Goal: Task Accomplishment & Management: Use online tool/utility

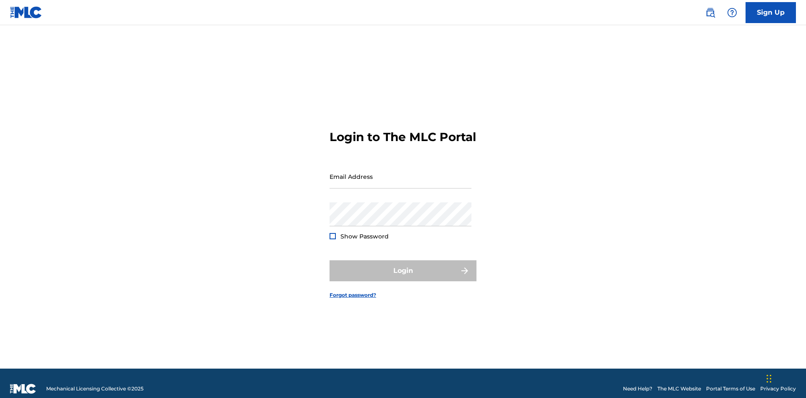
scroll to position [11, 0]
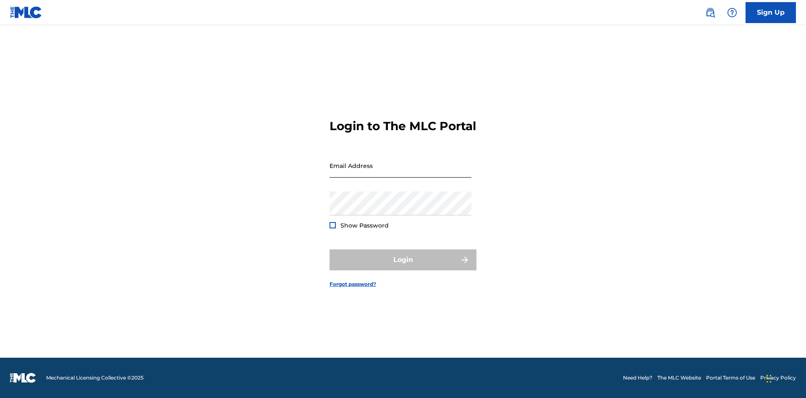
click at [400, 172] on input "Email Address" at bounding box center [400, 166] width 142 height 24
type input "[EMAIL_ADDRESS][DOMAIN_NAME]"
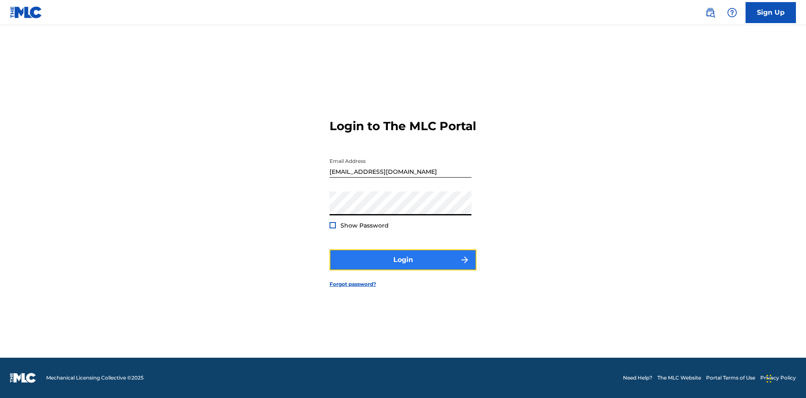
click at [403, 267] on button "Login" at bounding box center [402, 259] width 147 height 21
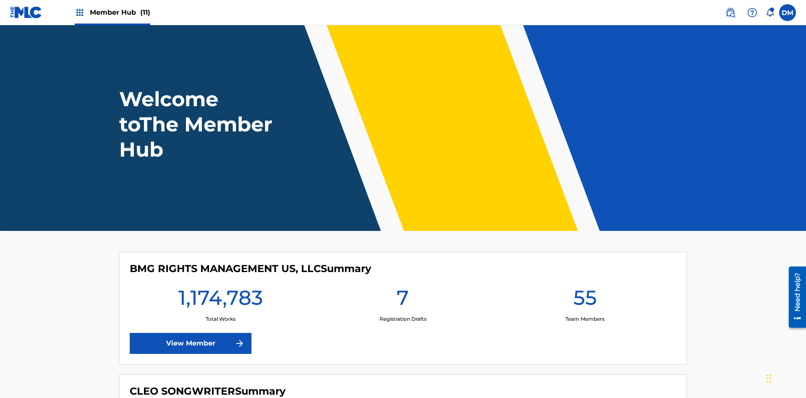
click at [120, 12] on span "Member Hub (11)" at bounding box center [120, 13] width 60 height 10
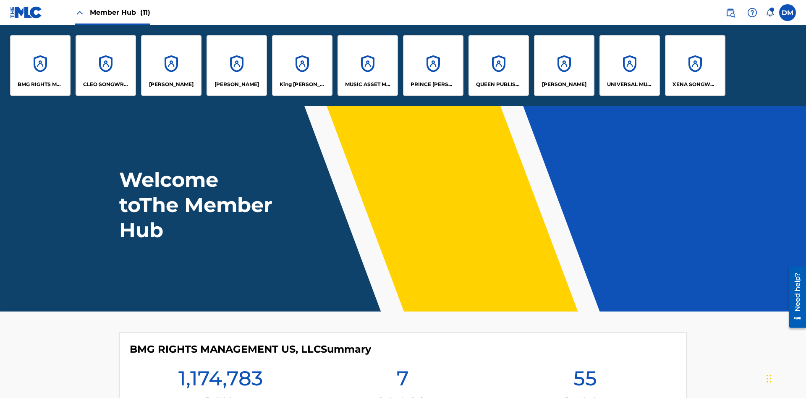
scroll to position [30, 0]
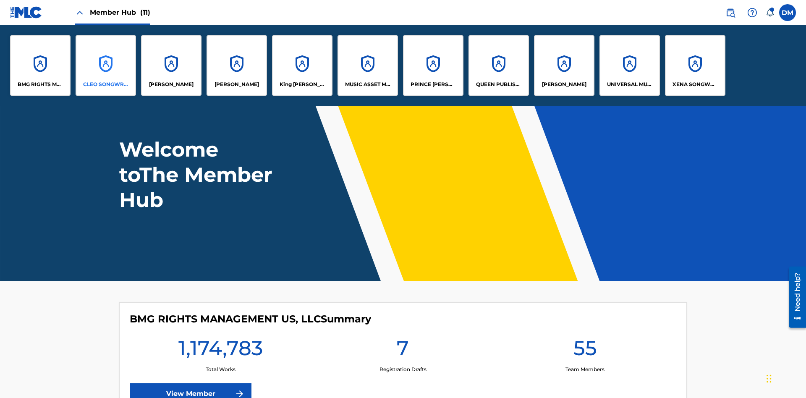
click at [106, 84] on p "CLEO SONGWRITER" at bounding box center [106, 85] width 46 height 8
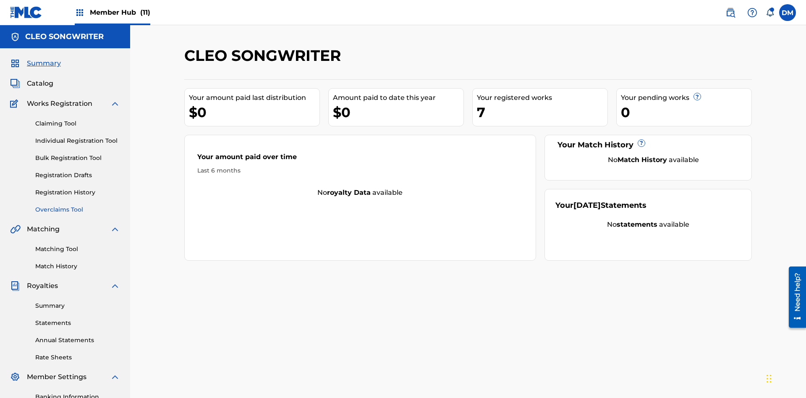
click at [78, 205] on link "Overclaims Tool" at bounding box center [77, 209] width 85 height 9
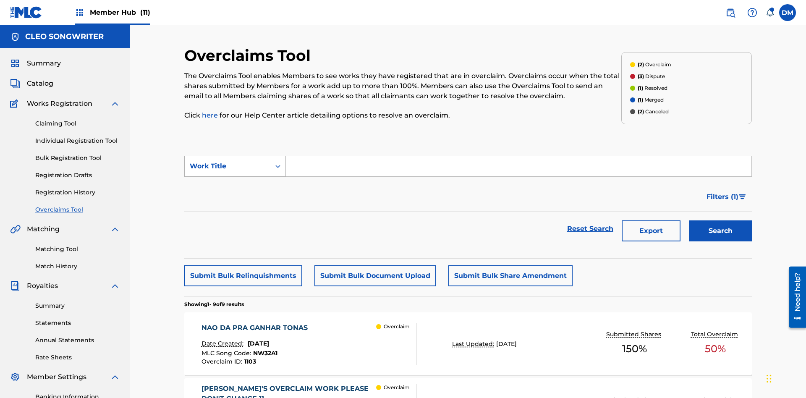
click at [227, 161] on div "Work Title" at bounding box center [228, 166] width 76 height 10
click at [235, 177] on div "MLC Song Code" at bounding box center [235, 187] width 101 height 21
type input "K64KAN"
click at [720, 220] on button "Search" at bounding box center [719, 230] width 63 height 21
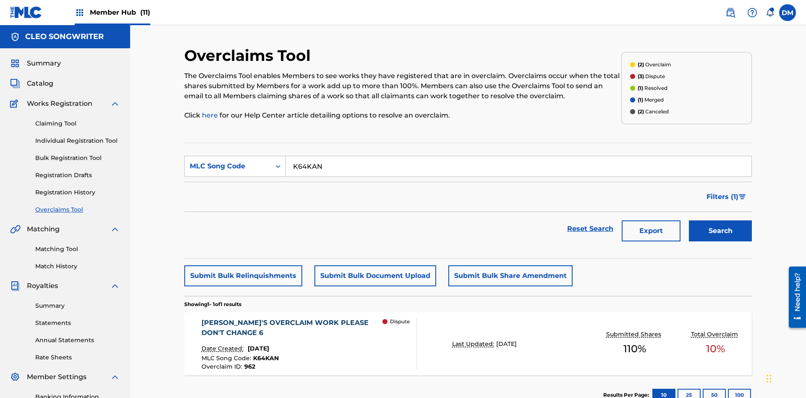
click at [266, 344] on span "June 17, 2024" at bounding box center [258, 348] width 21 height 8
